Goal: Task Accomplishment & Management: Manage account settings

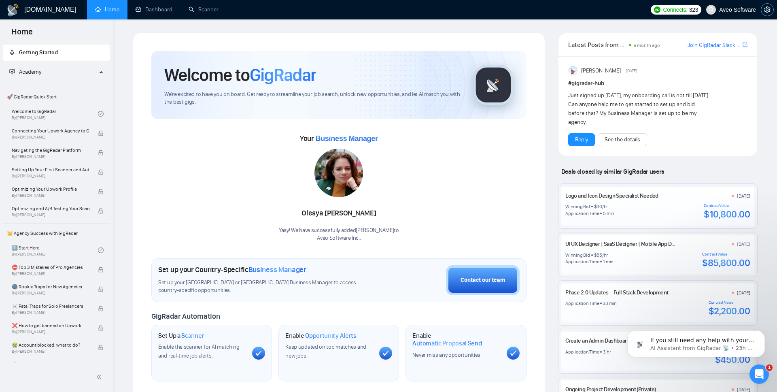
click at [772, 11] on span "setting" at bounding box center [768, 9] width 12 height 6
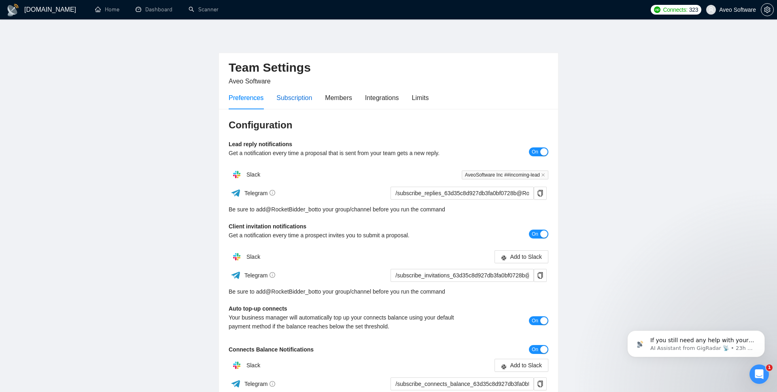
click at [297, 99] on div "Subscription" at bounding box center [295, 98] width 36 height 10
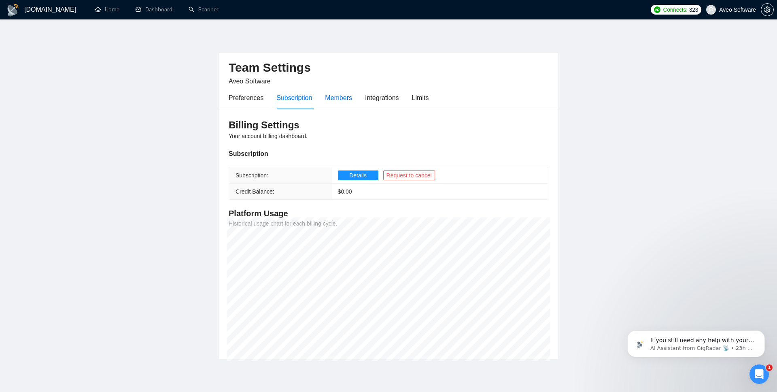
click at [348, 98] on div "Members" at bounding box center [338, 98] width 27 height 10
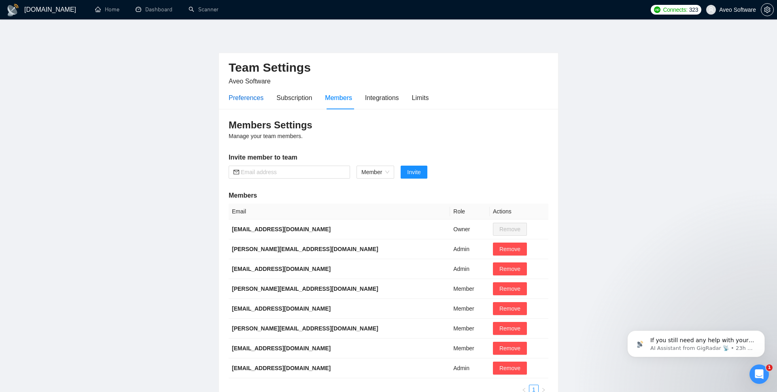
click at [253, 101] on div "Preferences" at bounding box center [246, 98] width 35 height 10
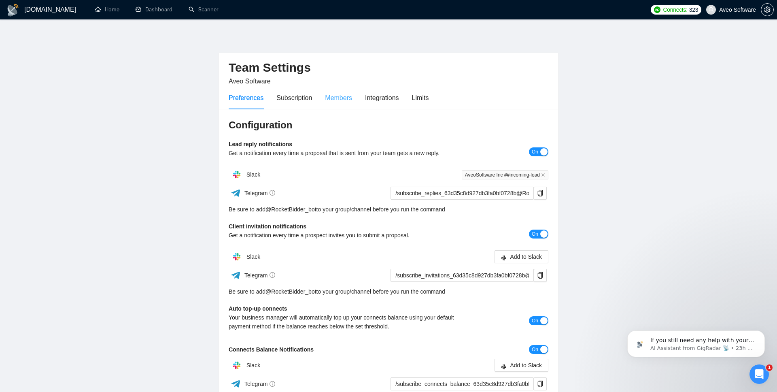
click at [337, 91] on div "Members" at bounding box center [338, 97] width 27 height 23
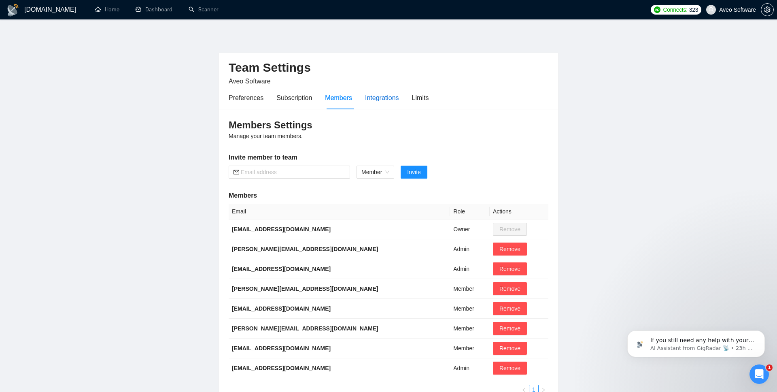
click at [385, 93] on div "Integrations" at bounding box center [382, 98] width 34 height 10
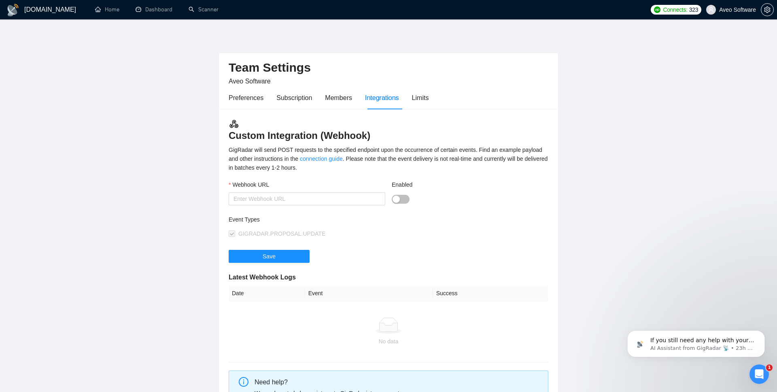
click at [411, 94] on div "Preferences Subscription Members Integrations Limits" at bounding box center [329, 97] width 200 height 23
click at [421, 96] on div "Limits" at bounding box center [420, 98] width 17 height 10
